Goal: Information Seeking & Learning: Learn about a topic

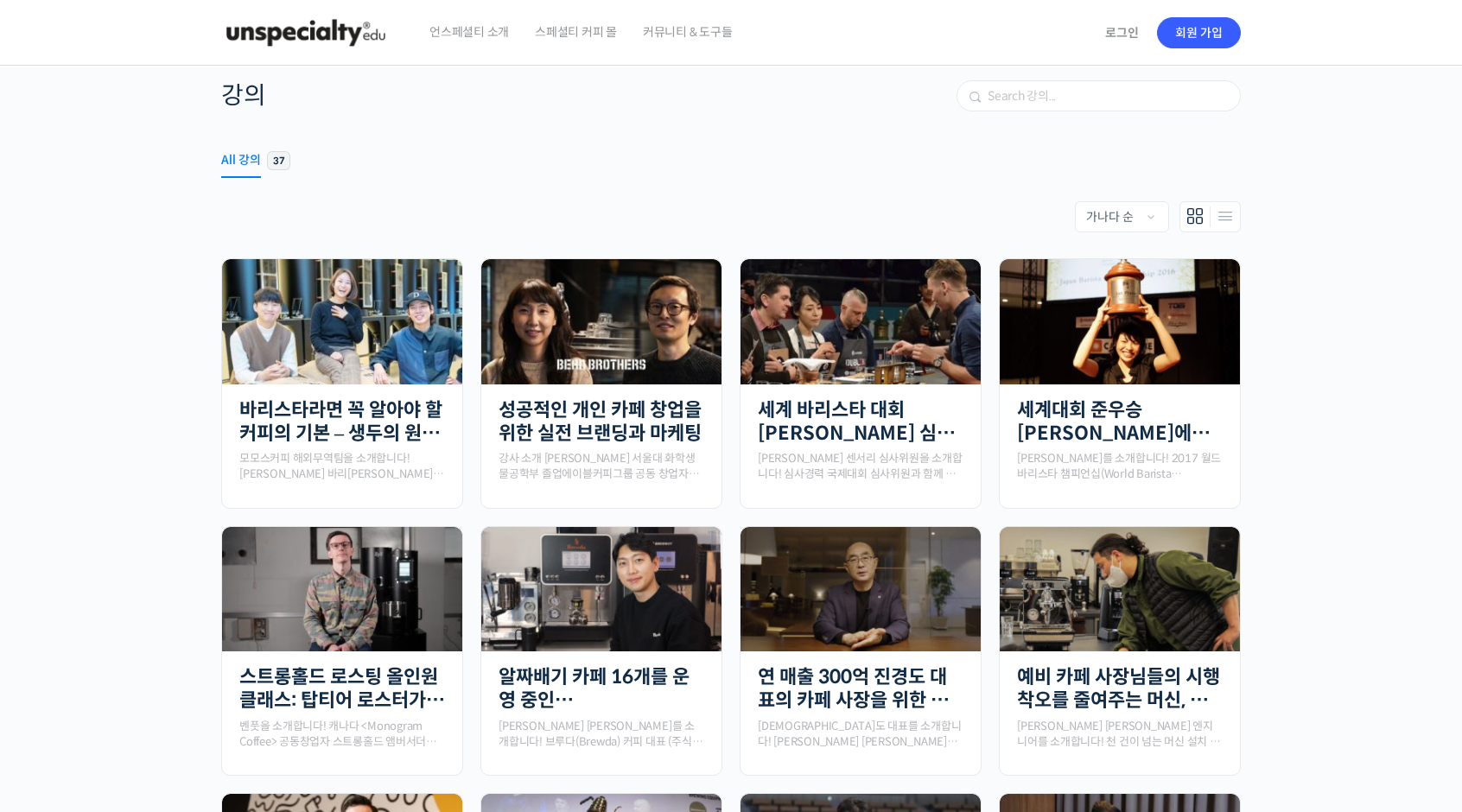
click at [280, 165] on span "37" at bounding box center [279, 160] width 23 height 19
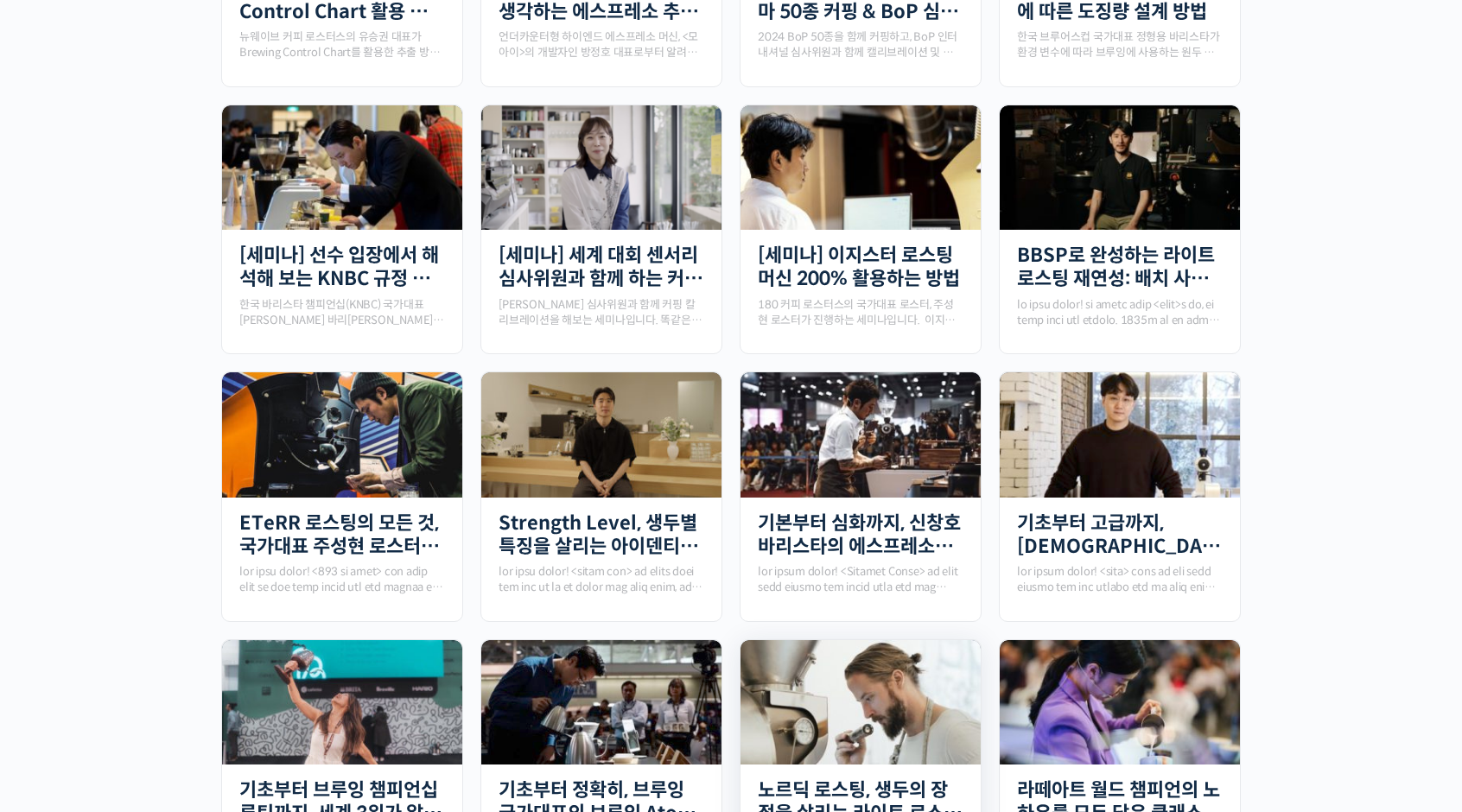
scroll to position [345, 0]
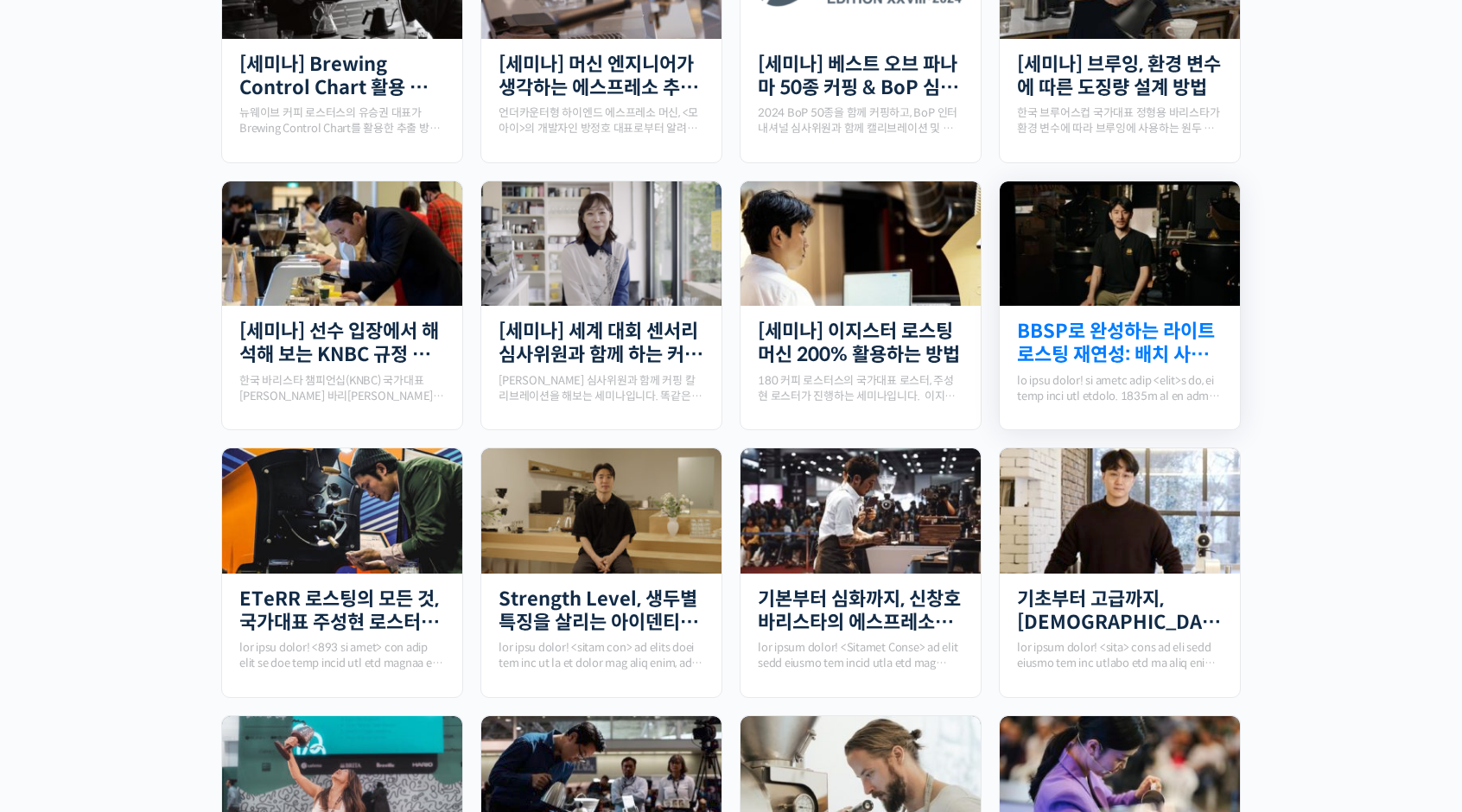
click at [1094, 353] on link "BBSP로 완성하는 라이트 로스팅 재연성: 배치 사이즈가 달라져도 안정적인 말릭의 로스팅" at bounding box center [1119, 343] width 206 height 48
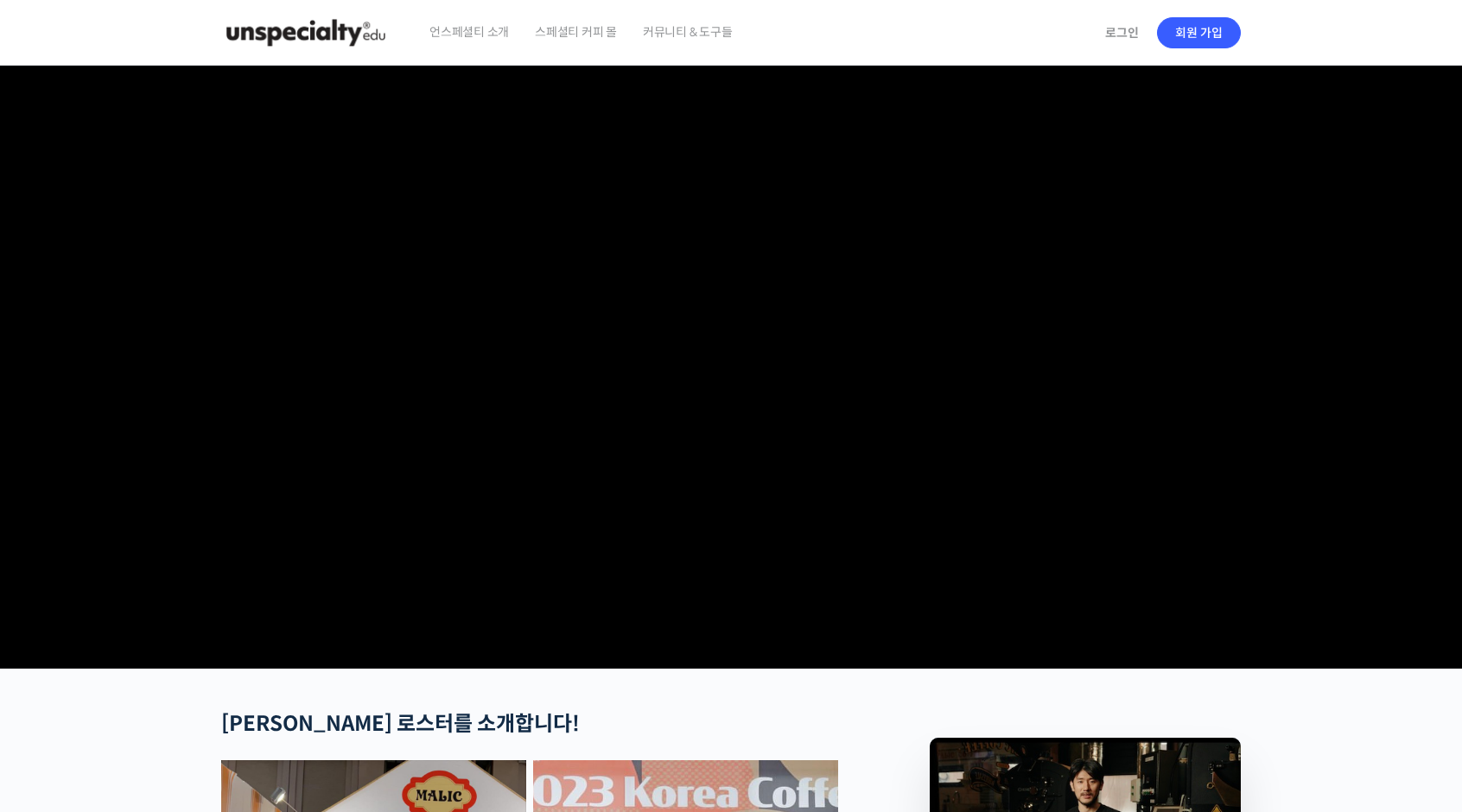
click at [808, 384] on video at bounding box center [731, 363] width 1020 height 596
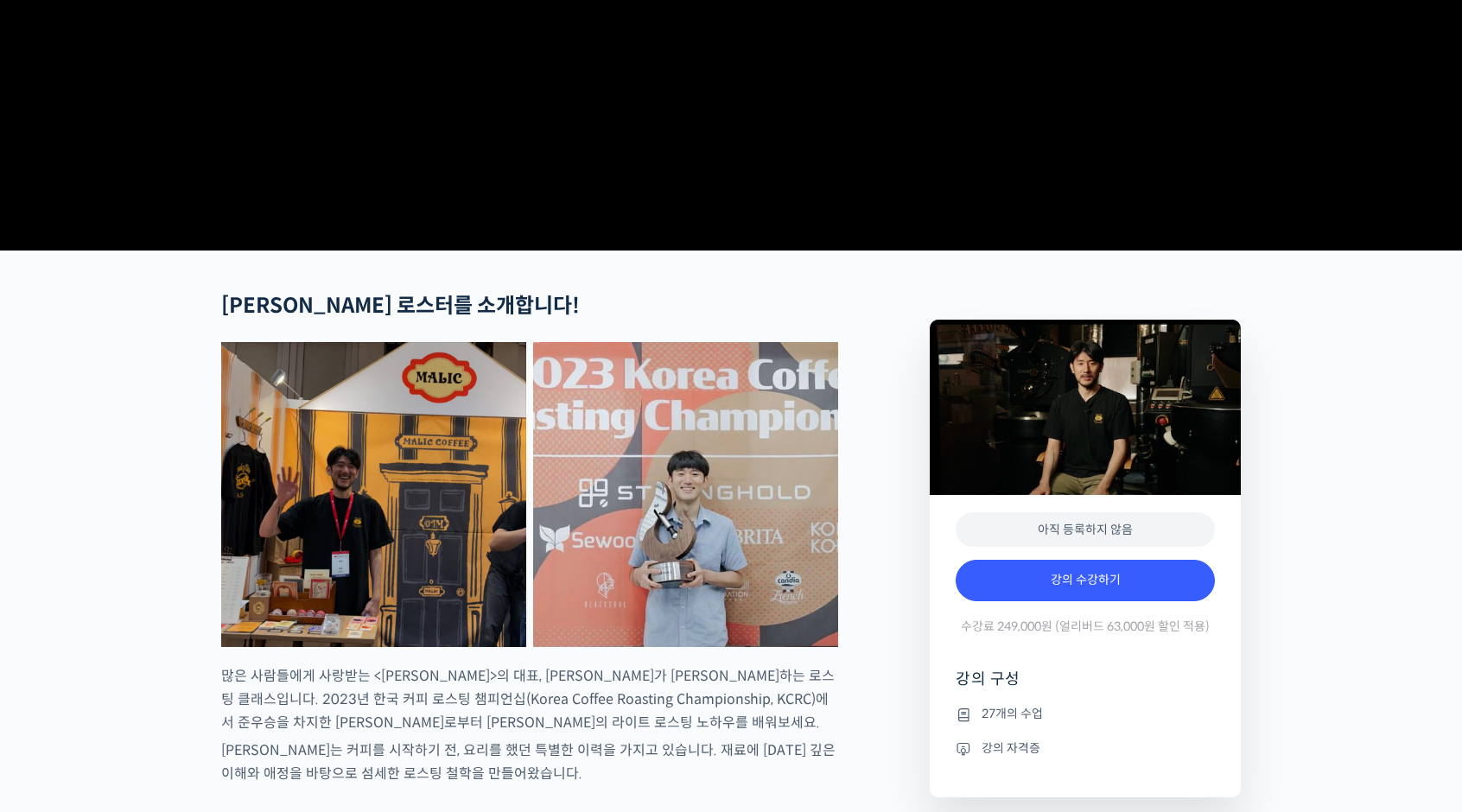
scroll to position [519, 0]
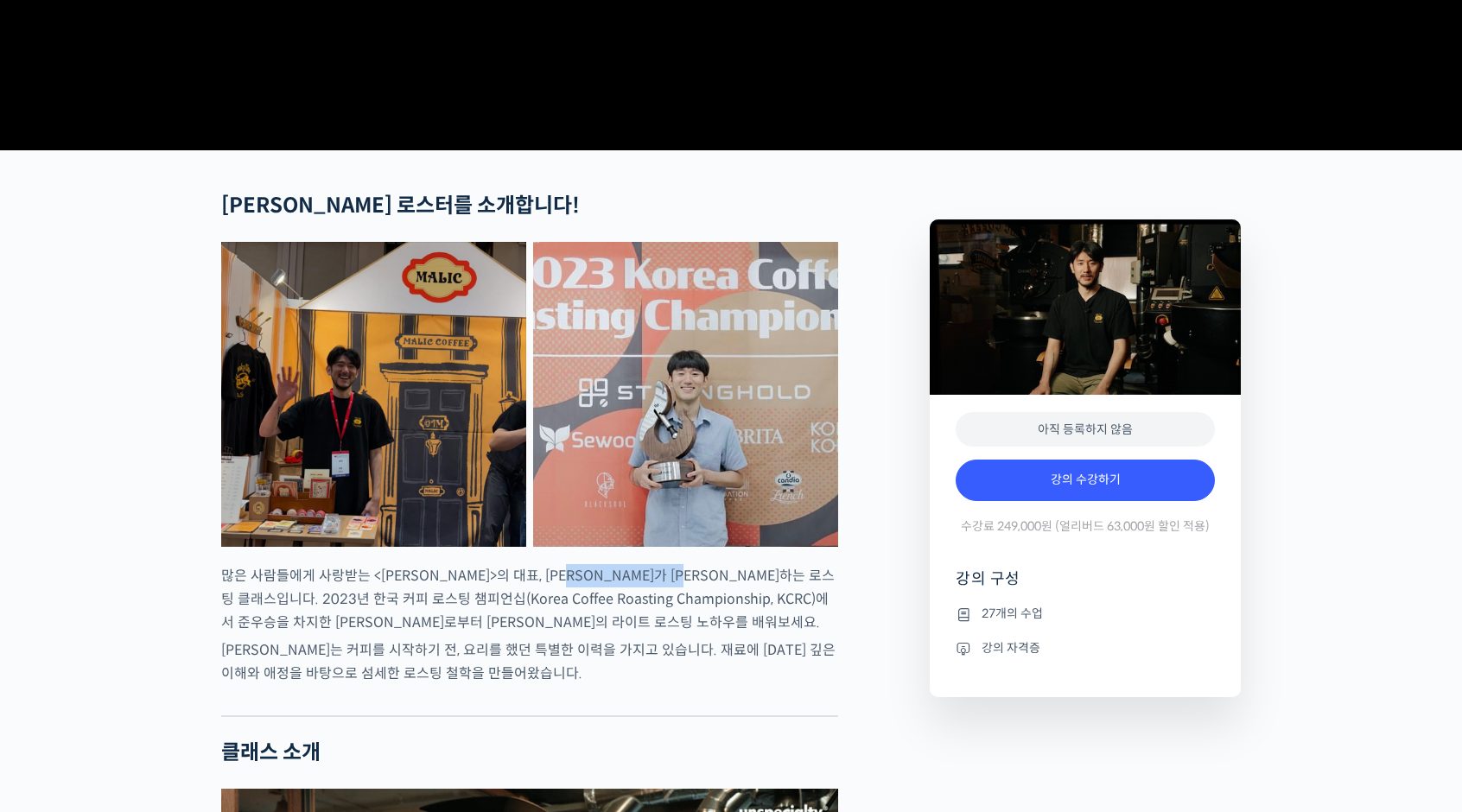
drag, startPoint x: 731, startPoint y: 638, endPoint x: 786, endPoint y: 641, distance: 55.1
click at [784, 634] on p "많은 사람들에게 사랑받는 <[PERSON_NAME]>의 대표, [PERSON_NAME]가 [PERSON_NAME]하는 로스팅 클래스입니다. 2…" at bounding box center [529, 599] width 617 height 70
click at [771, 634] on p "많은 사람들에게 사랑받는 <[PERSON_NAME]>의 대표, [PERSON_NAME]가 [PERSON_NAME]하는 로스팅 클래스입니다. 2…" at bounding box center [529, 599] width 617 height 70
drag, startPoint x: 407, startPoint y: 654, endPoint x: 614, endPoint y: 661, distance: 207.1
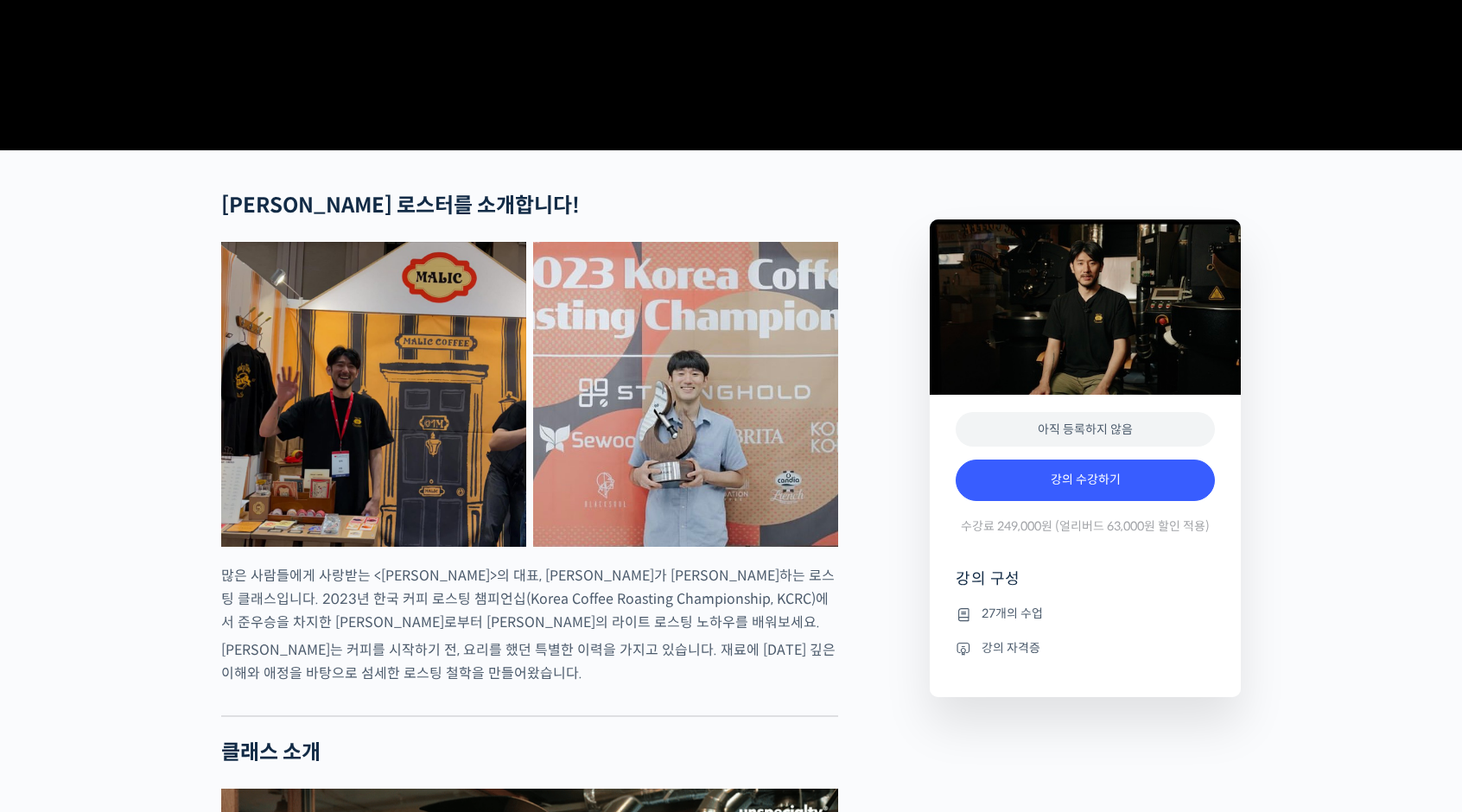
click at [679, 634] on p "많은 사람들에게 사랑받는 <[PERSON_NAME]>의 대표, [PERSON_NAME]가 [PERSON_NAME]하는 로스팅 클래스입니다. 2…" at bounding box center [529, 599] width 617 height 70
drag, startPoint x: 622, startPoint y: 658, endPoint x: 769, endPoint y: 677, distance: 148.2
click at [751, 634] on p "많은 사람들에게 사랑받는 <[PERSON_NAME]>의 대표, [PERSON_NAME]가 [PERSON_NAME]하는 로스팅 클래스입니다. 2…" at bounding box center [529, 599] width 617 height 70
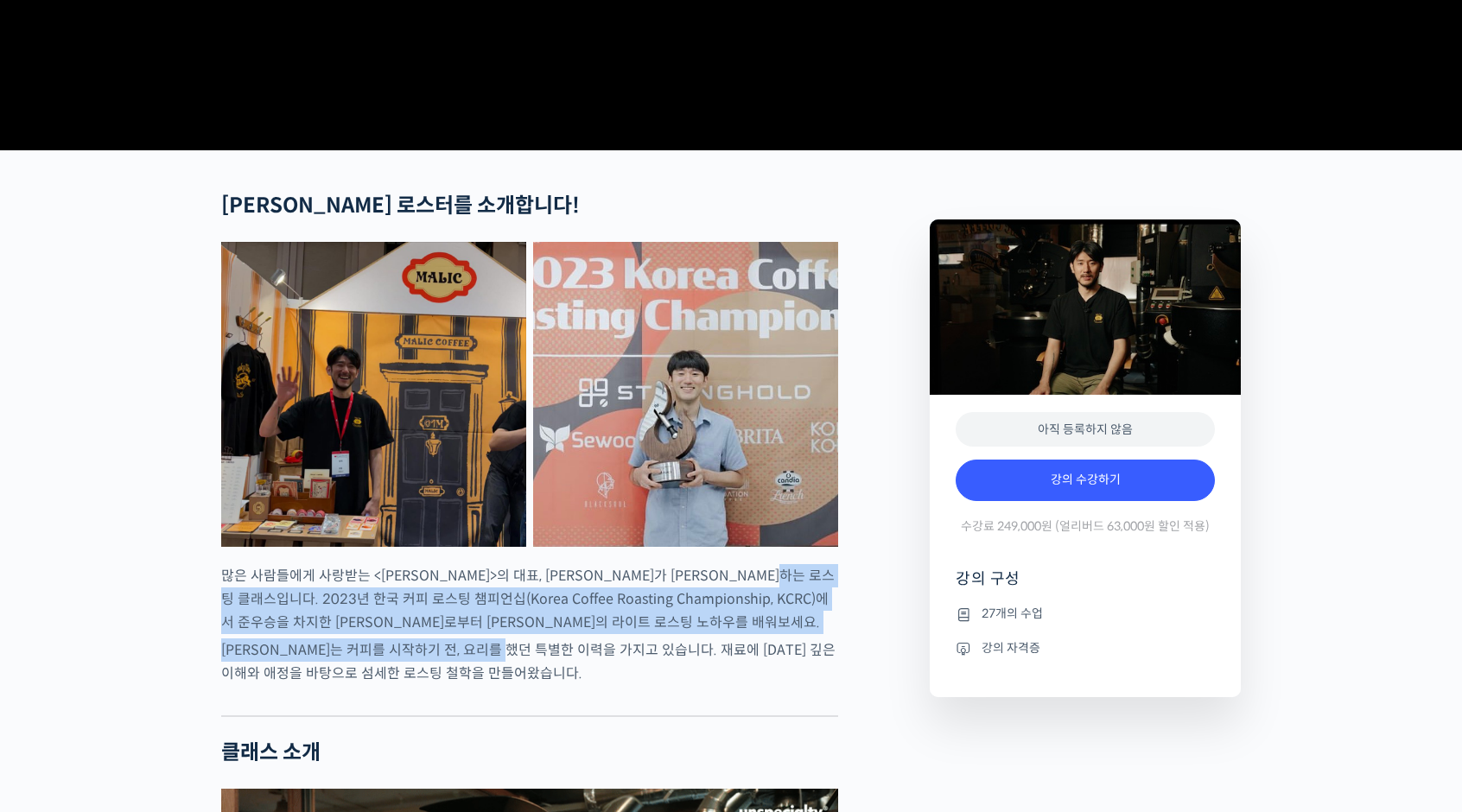
drag, startPoint x: 267, startPoint y: 656, endPoint x: 566, endPoint y: 712, distance: 304.2
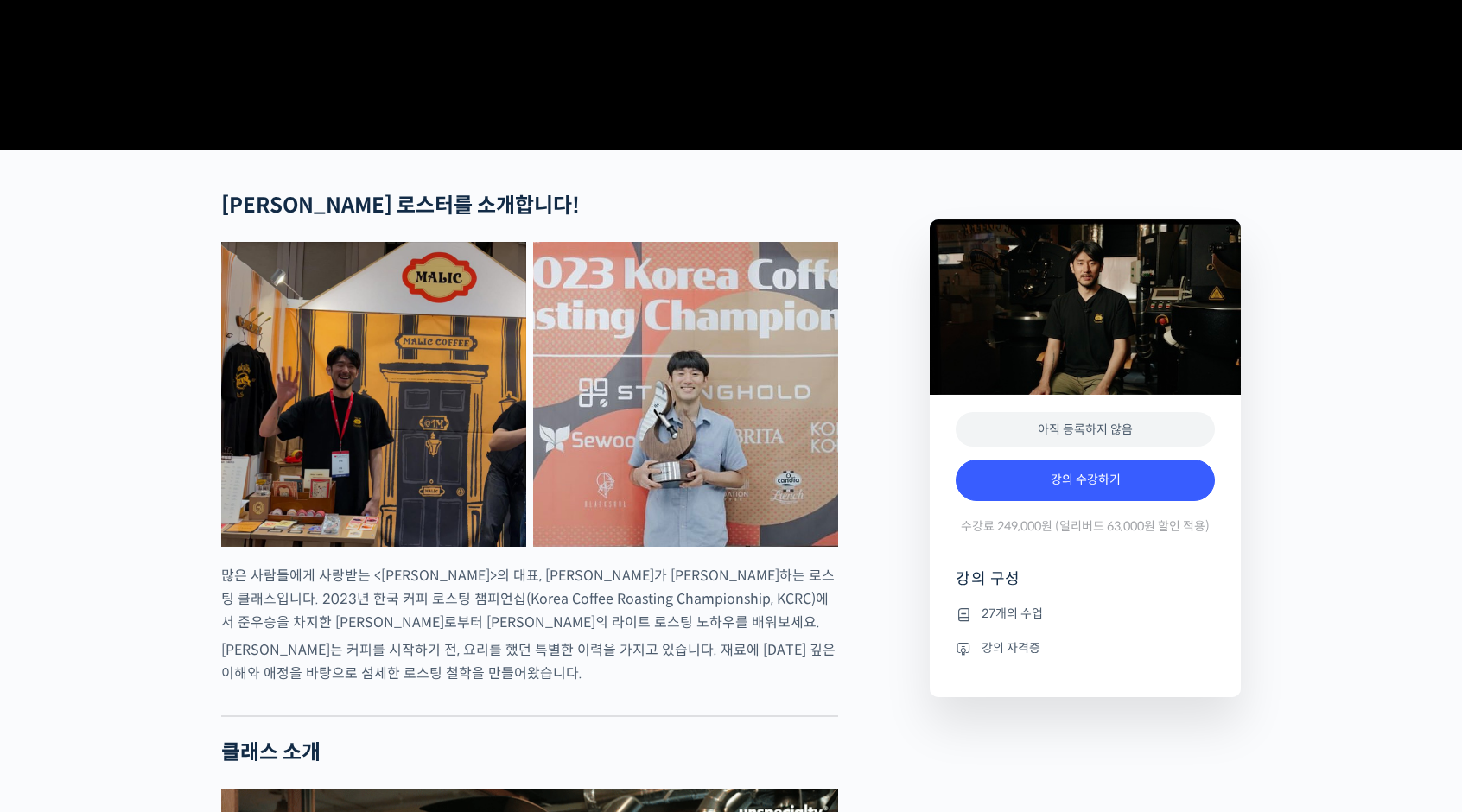
click at [635, 685] on p "[PERSON_NAME]는 커피를 시작하기 전, 요리를 했던 특별한 이력을 가지고 있습니다. 재료에 [DATE] 깊은 이해와 애정을 바탕으로 …" at bounding box center [529, 661] width 617 height 47
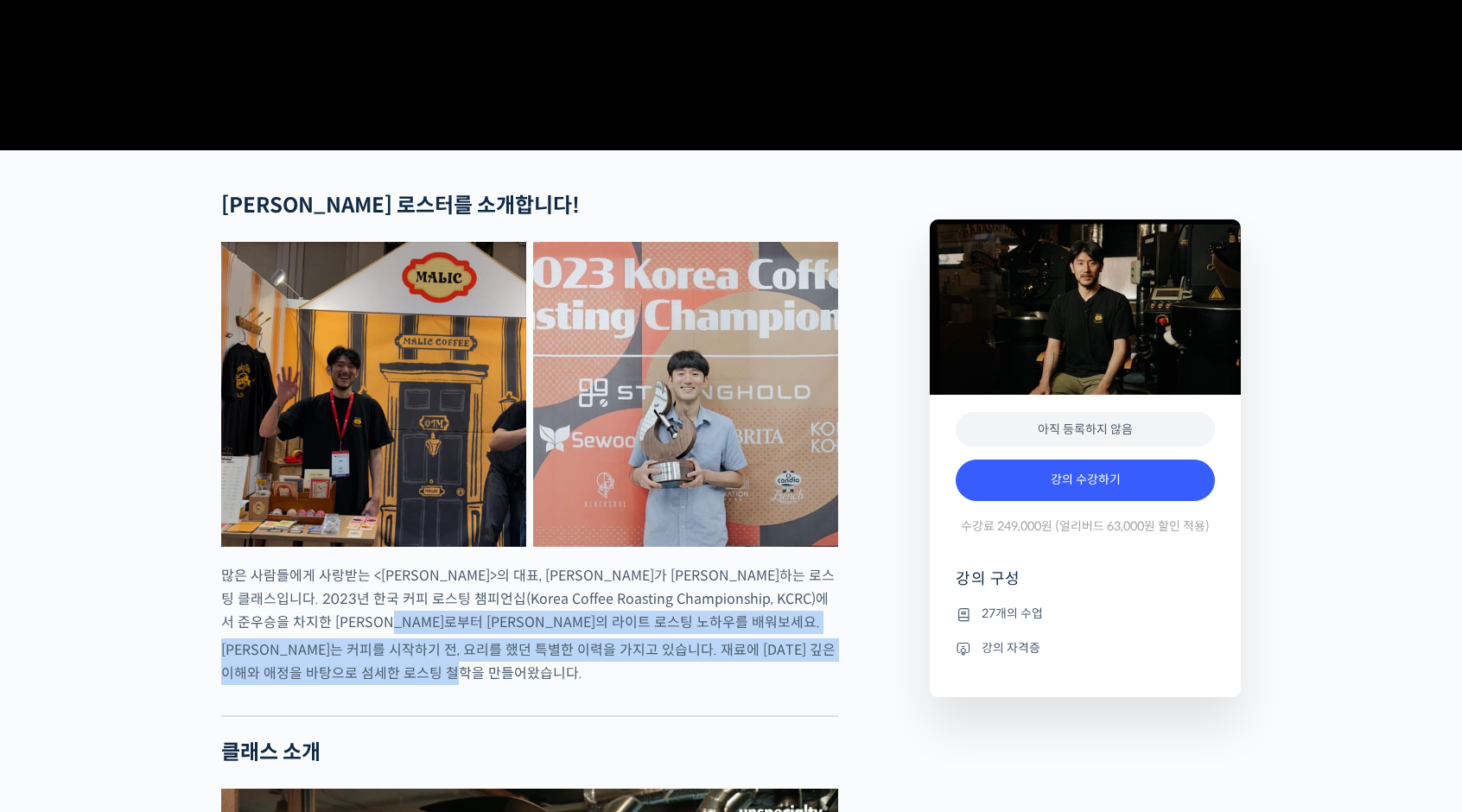
drag, startPoint x: 627, startPoint y: 725, endPoint x: 358, endPoint y: 654, distance: 278.2
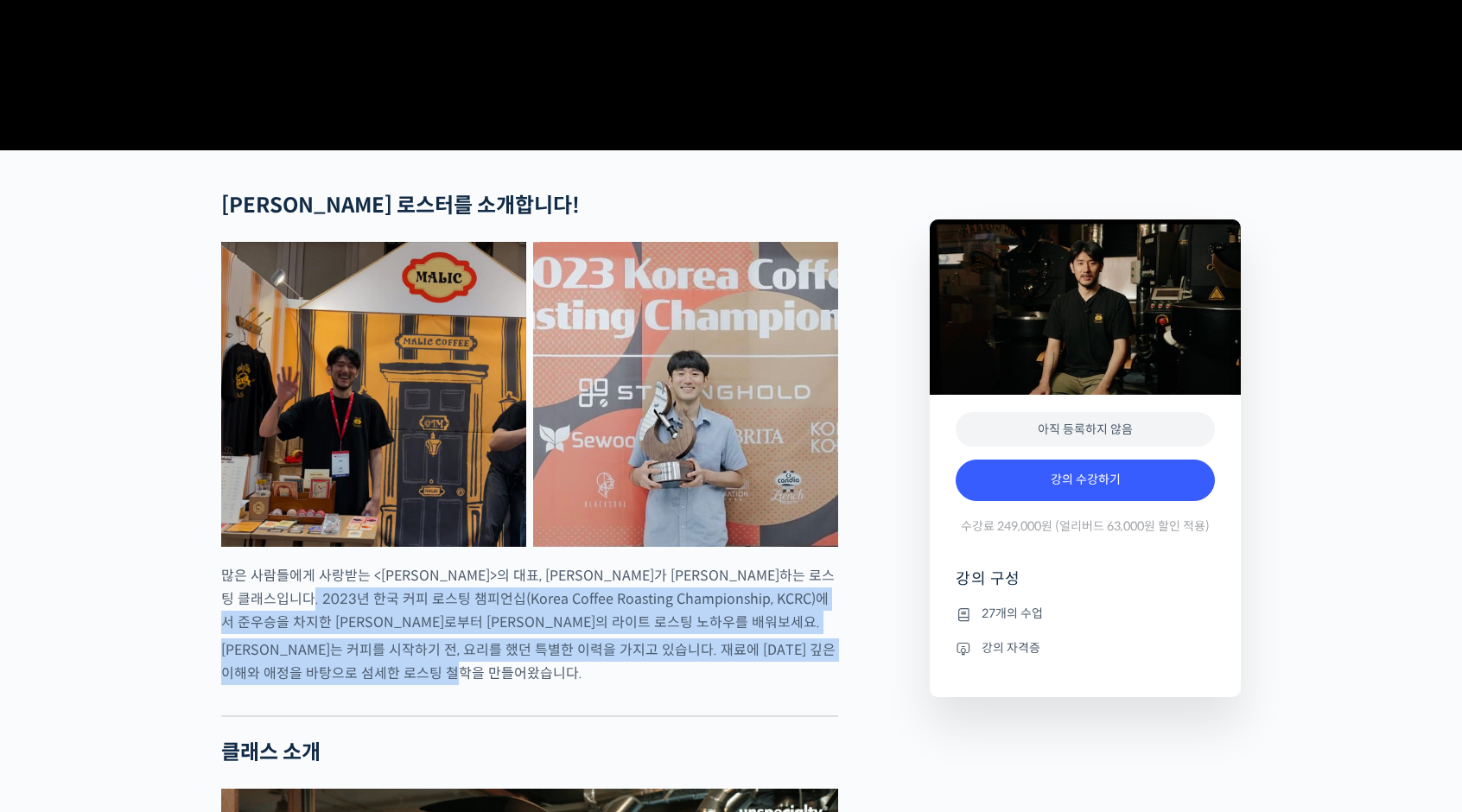
click at [578, 685] on p "[PERSON_NAME]는 커피를 시작하기 전, 요리를 했던 특별한 이력을 가지고 있습니다. 재료에 [DATE] 깊은 이해와 애정을 바탕으로 …" at bounding box center [529, 661] width 617 height 47
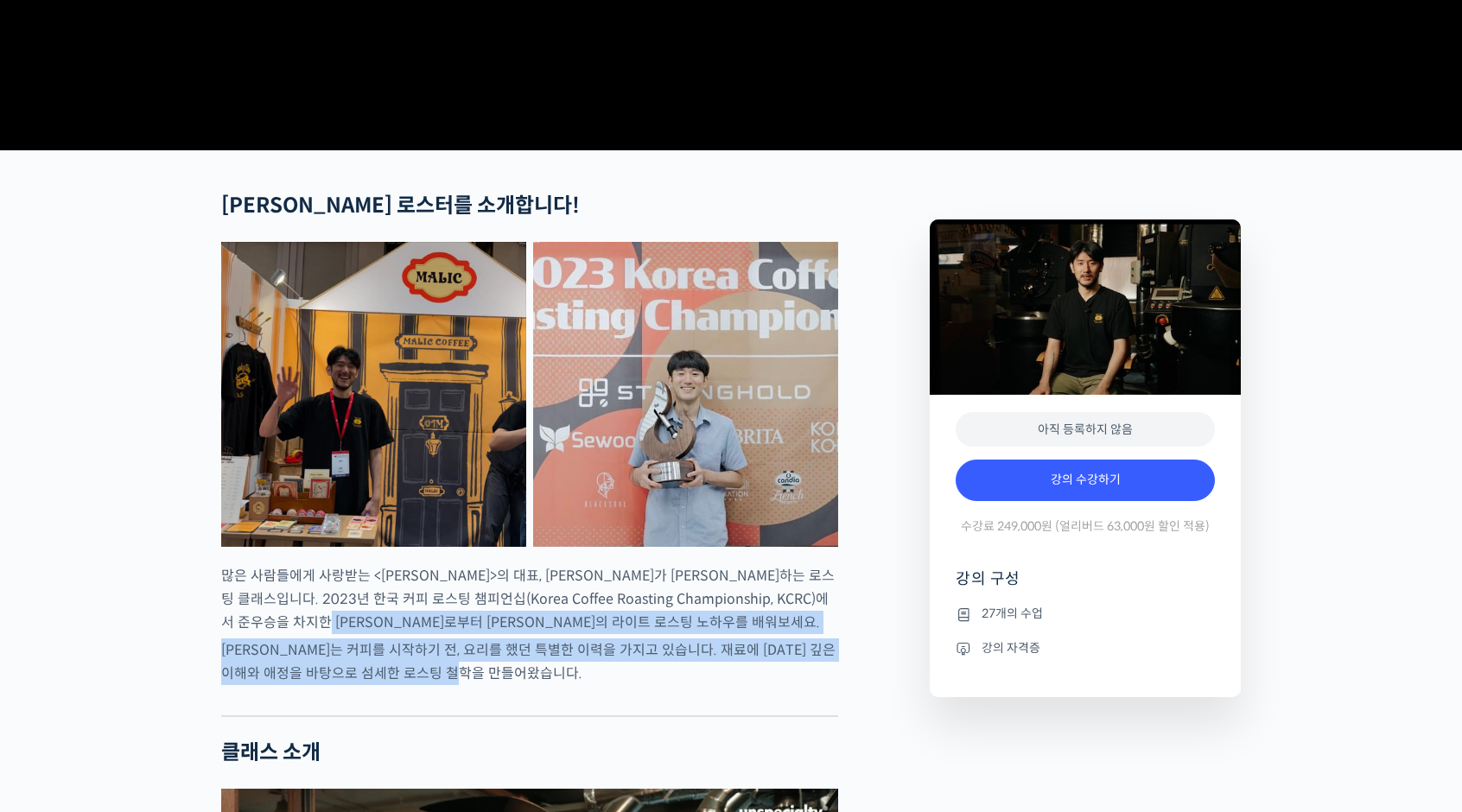
drag, startPoint x: 558, startPoint y: 744, endPoint x: 388, endPoint y: 658, distance: 190.5
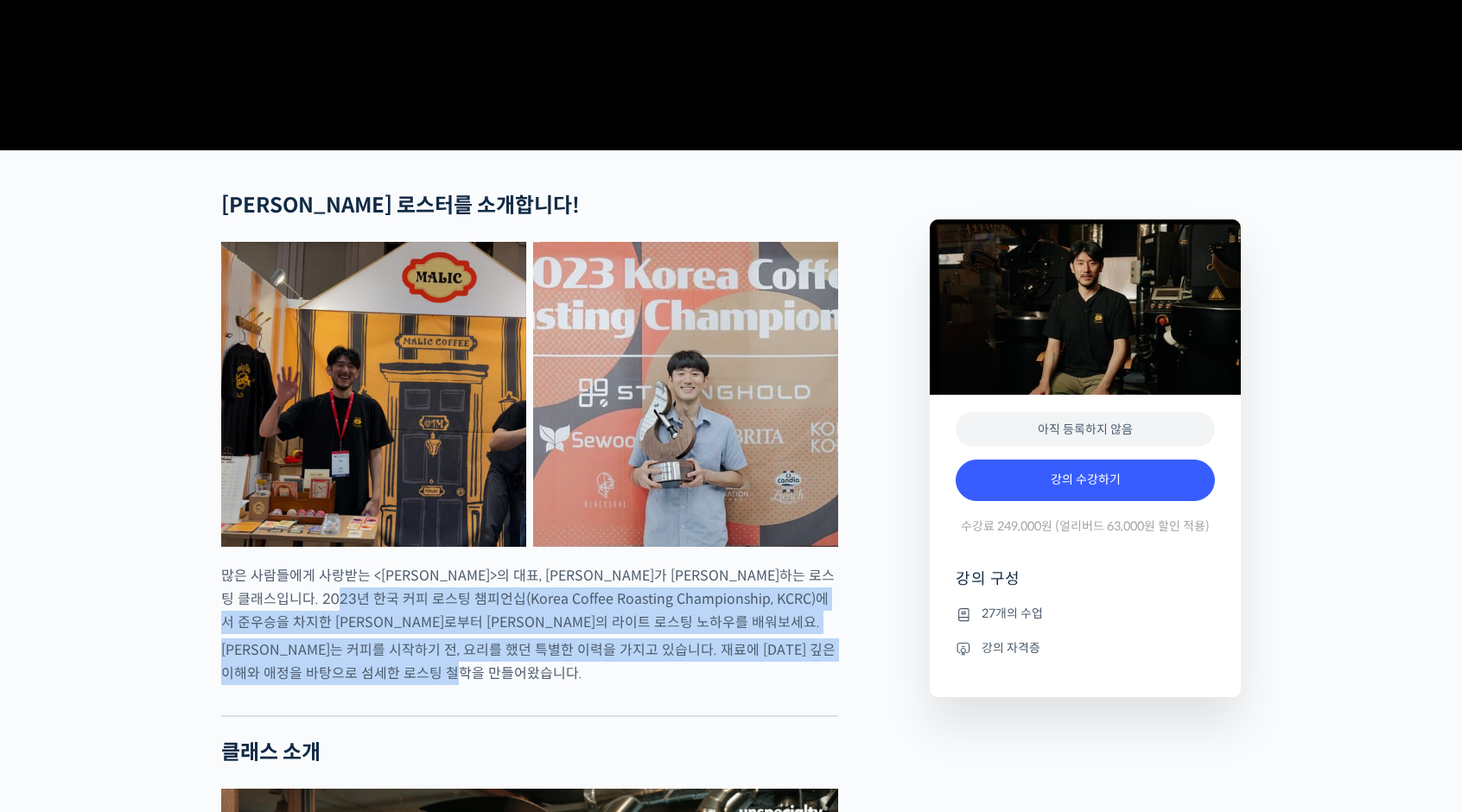
click at [663, 685] on p "[PERSON_NAME]는 커피를 시작하기 전, 요리를 했던 특별한 이력을 가지고 있습니다. 재료에 [DATE] 깊은 이해와 애정을 바탕으로 …" at bounding box center [529, 661] width 617 height 47
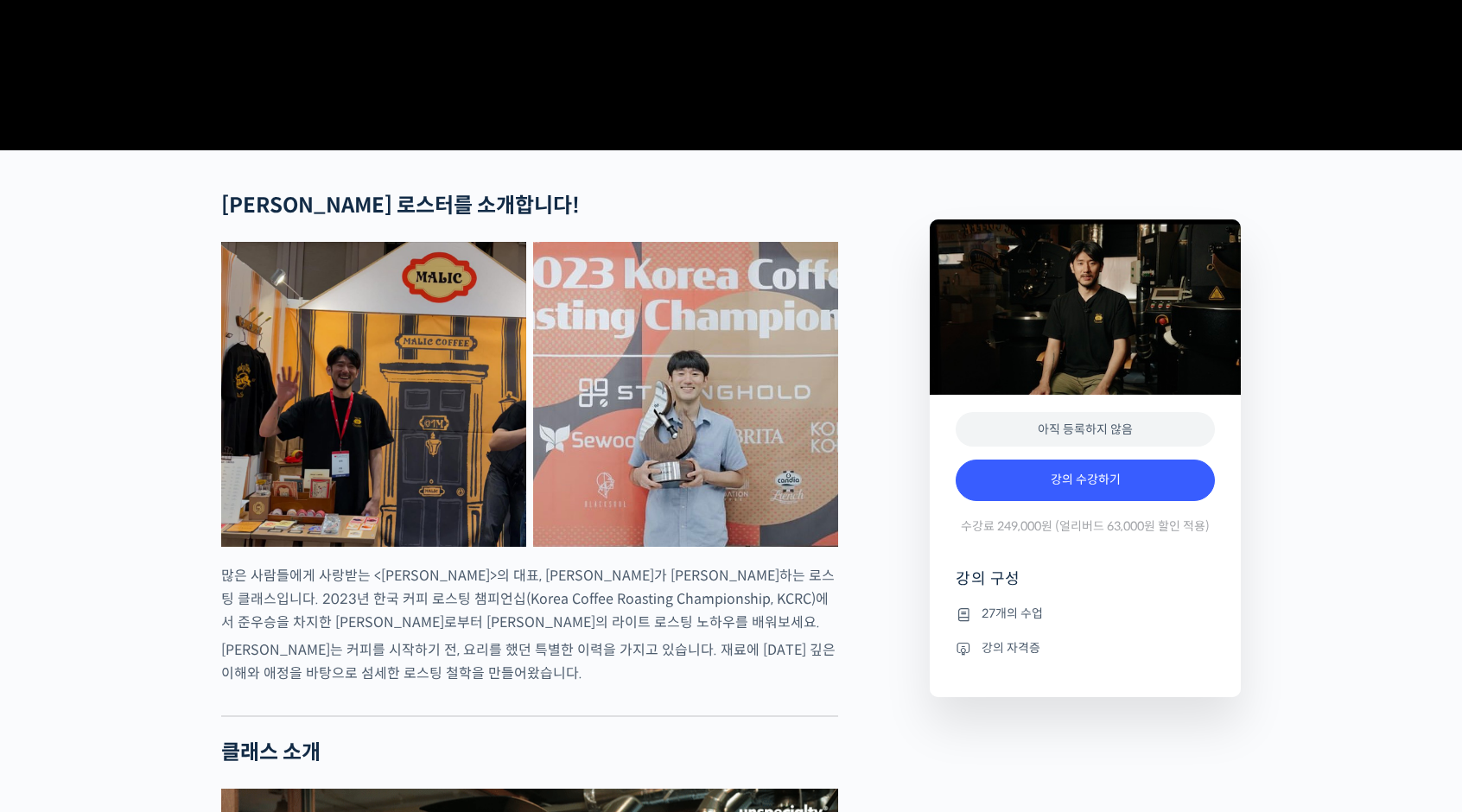
drag, startPoint x: 536, startPoint y: 725, endPoint x: 482, endPoint y: 732, distance: 54.5
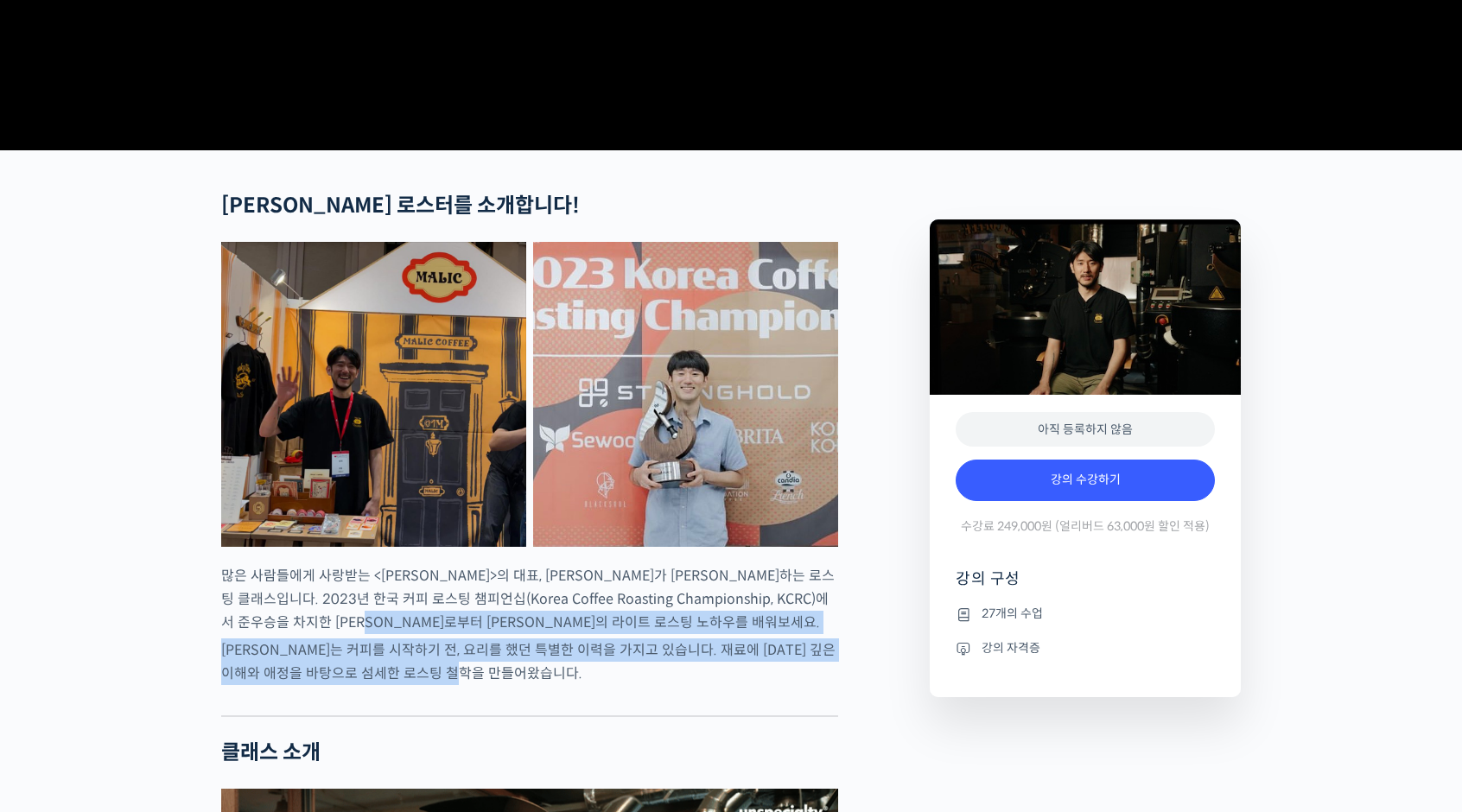
click at [667, 685] on p "[PERSON_NAME]는 커피를 시작하기 전, 요리를 했던 특별한 이력을 가지고 있습니다. 재료에 [DATE] 깊은 이해와 애정을 바탕으로 …" at bounding box center [529, 661] width 617 height 47
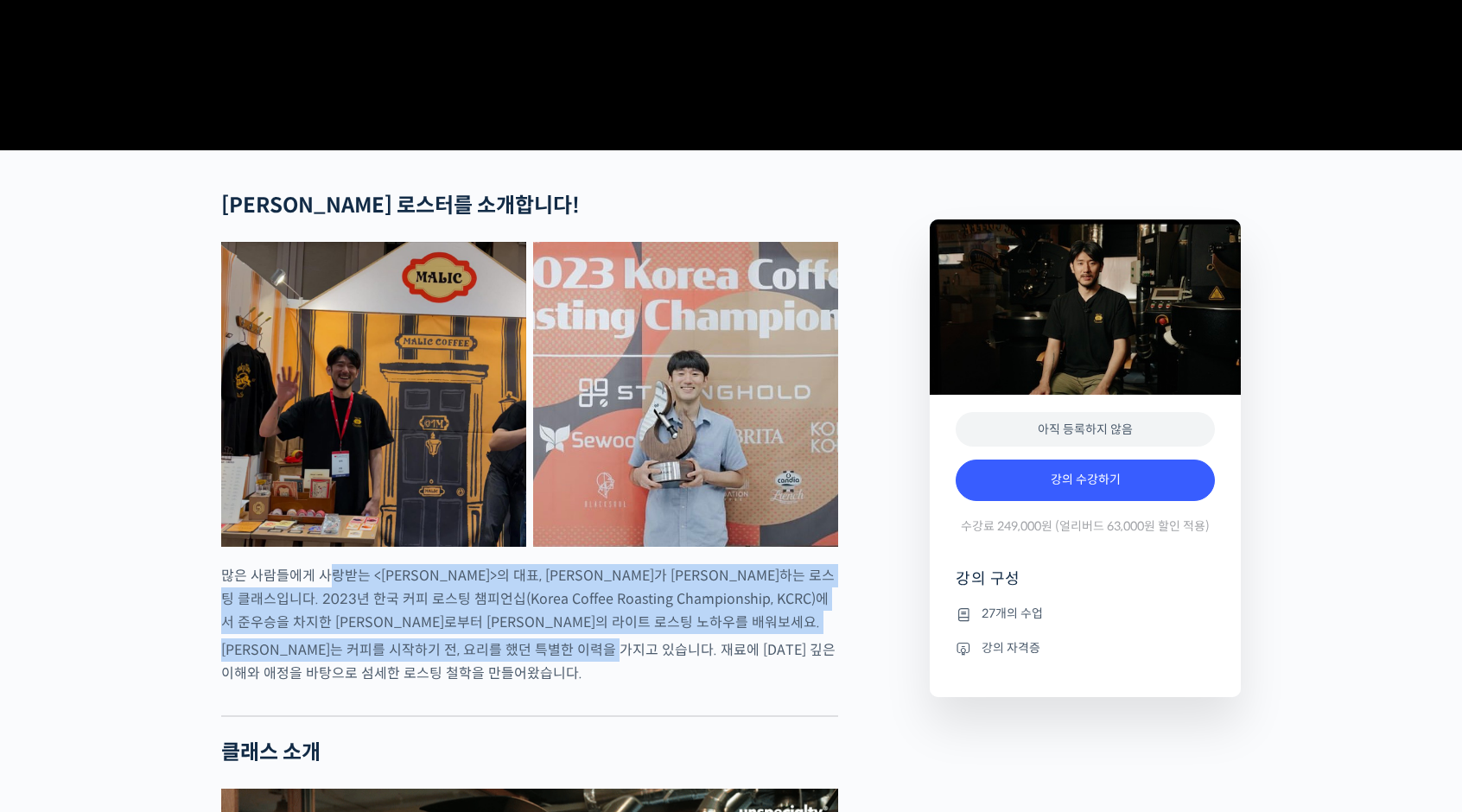
drag, startPoint x: 334, startPoint y: 646, endPoint x: 719, endPoint y: 736, distance: 395.4
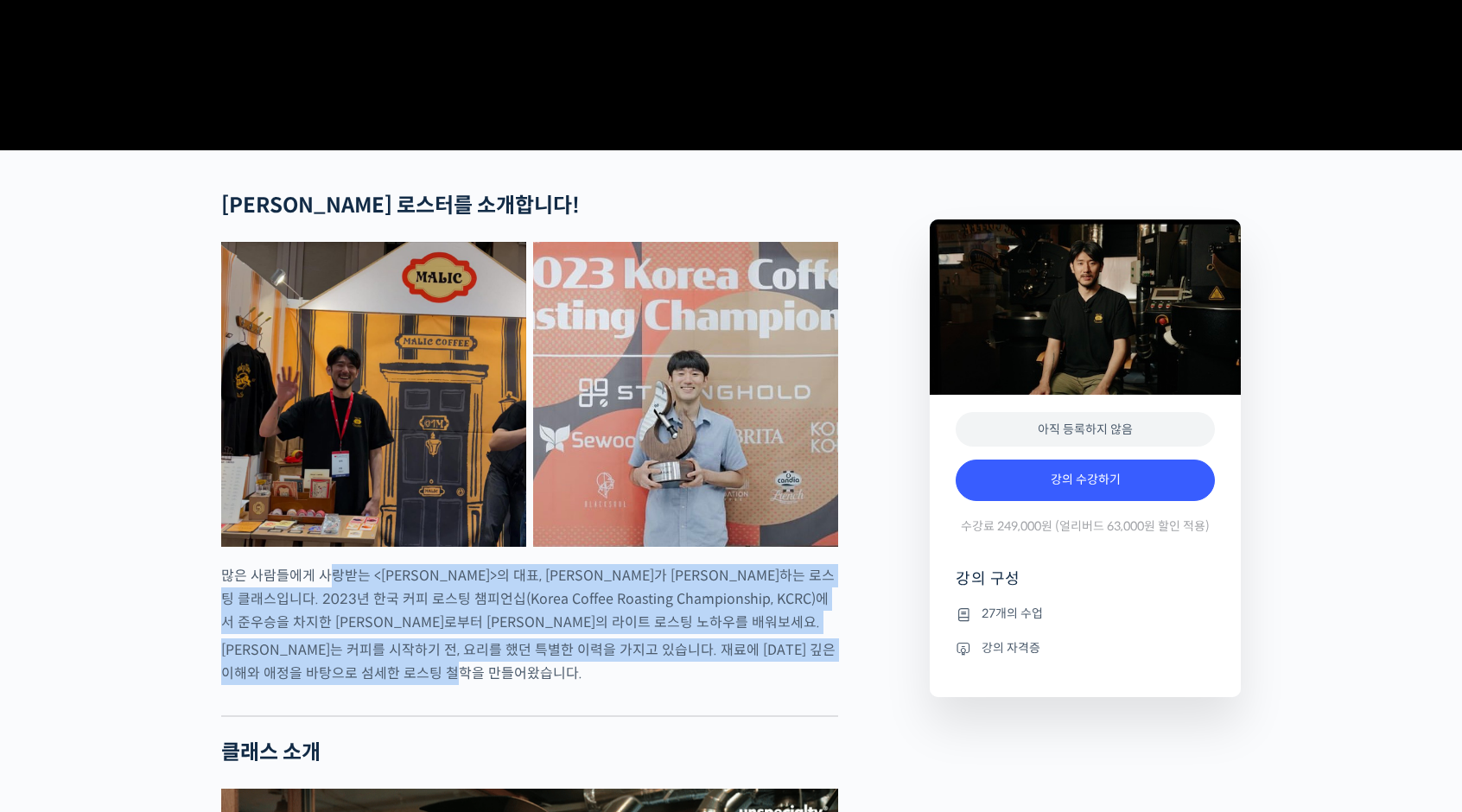
click at [740, 685] on p "[PERSON_NAME]는 커피를 시작하기 전, 요리를 했던 특별한 이력을 가지고 있습니다. 재료에 [DATE] 깊은 이해와 애정을 바탕으로 …" at bounding box center [529, 661] width 617 height 47
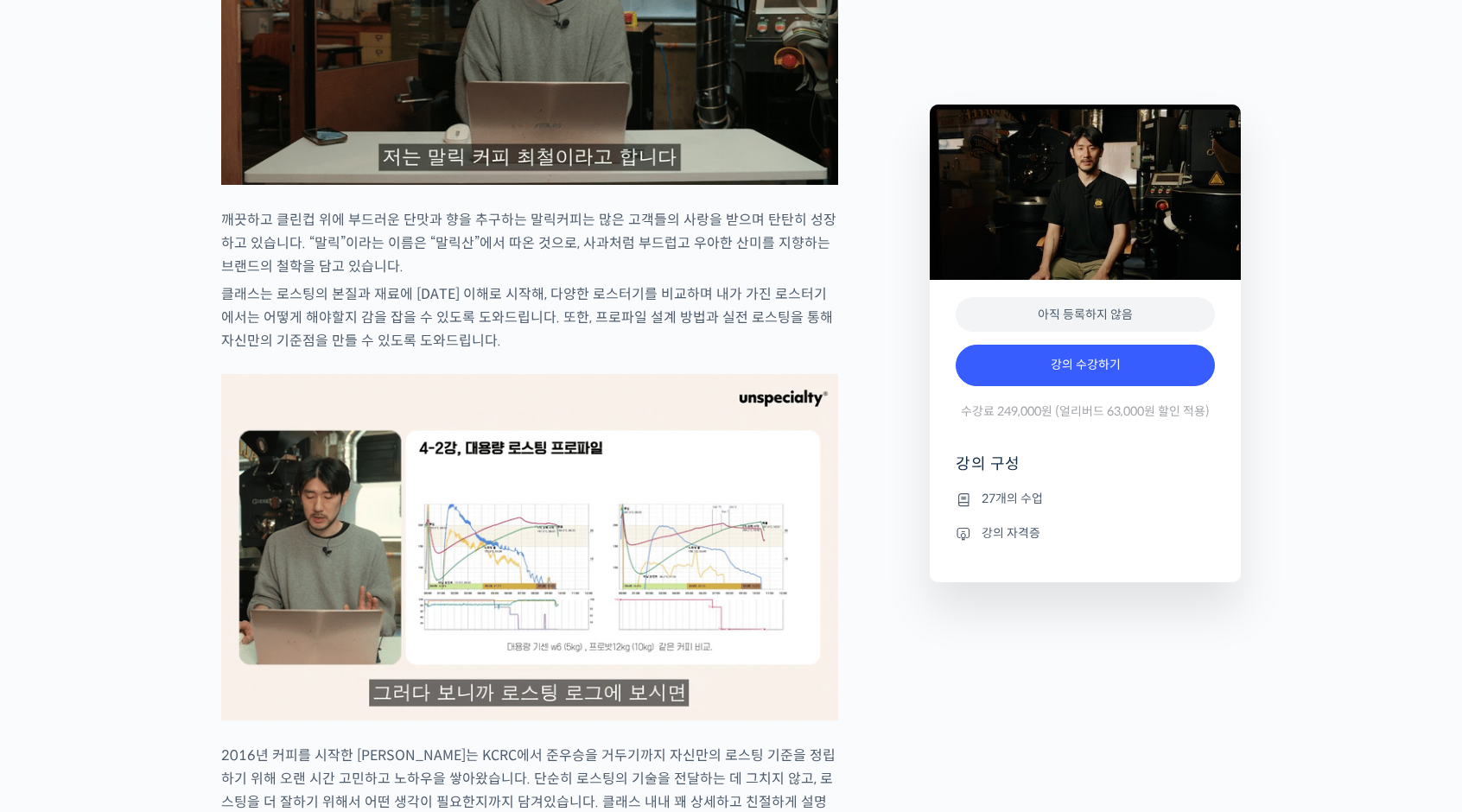
scroll to position [1728, 0]
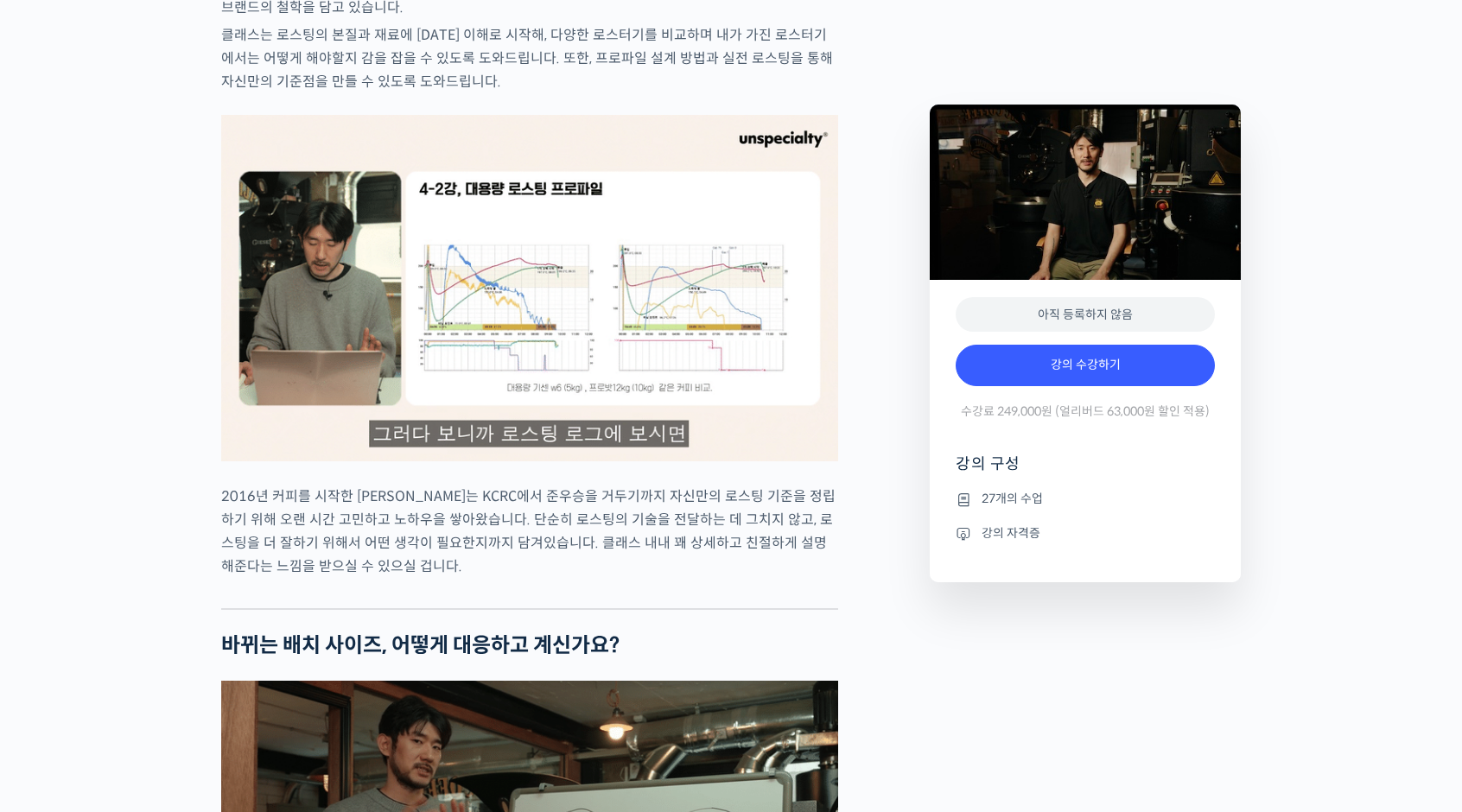
click at [432, 350] on img at bounding box center [529, 288] width 617 height 346
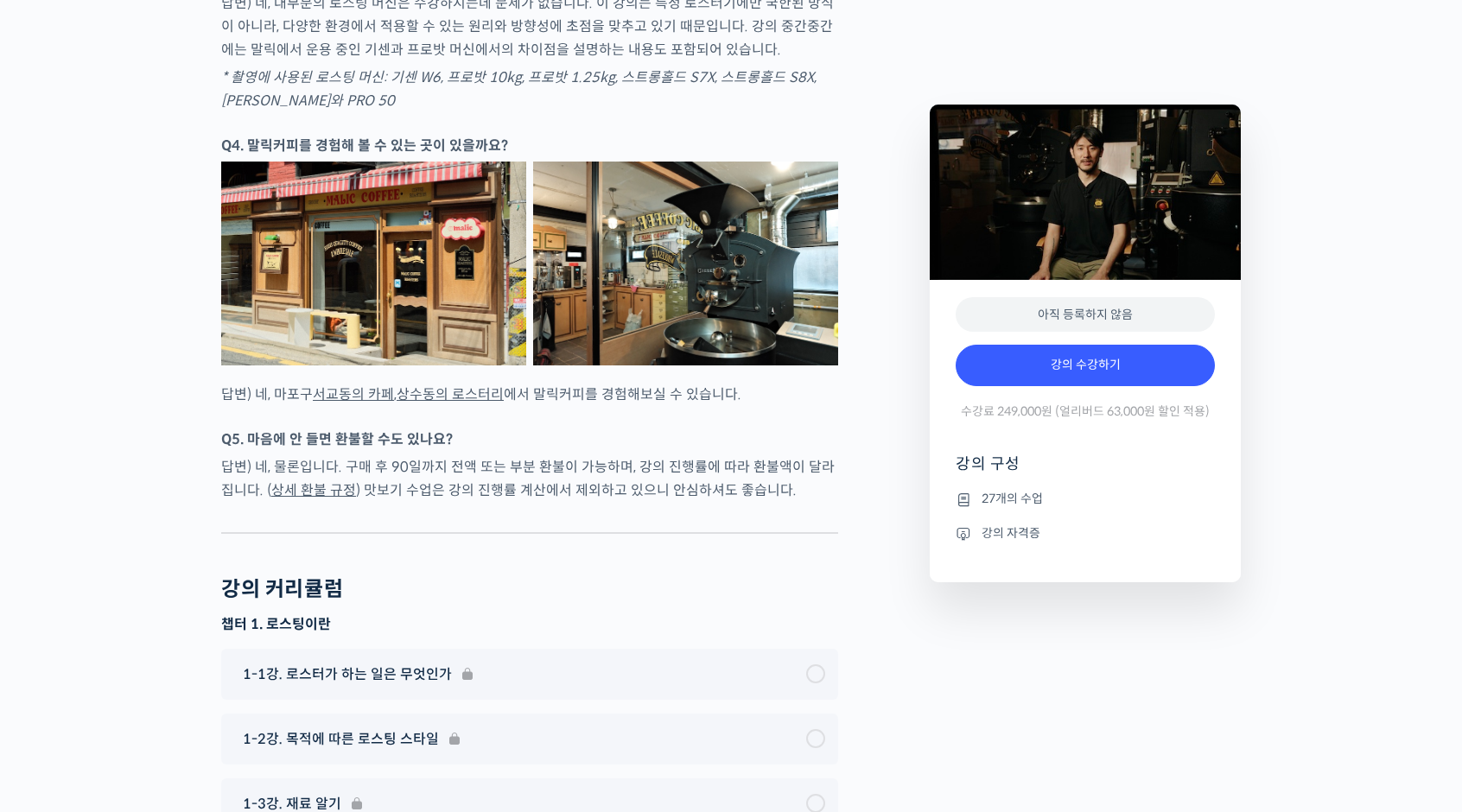
scroll to position [6046, 0]
